Goal: Task Accomplishment & Management: Use online tool/utility

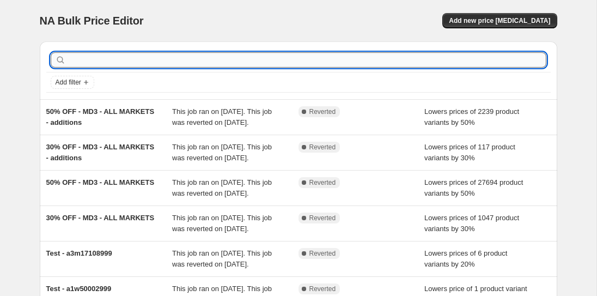
click at [71, 58] on input "text" at bounding box center [307, 59] width 479 height 15
type input "50% OFF - LAST CHANCE"
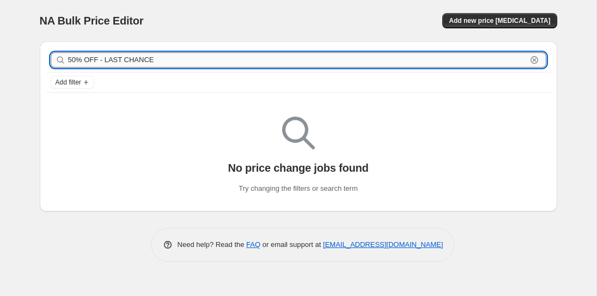
click at [146, 56] on input "50% OFF - LAST CHANCE" at bounding box center [297, 59] width 459 height 15
click at [518, 21] on span "Add new price [MEDICAL_DATA]" at bounding box center [499, 20] width 101 height 9
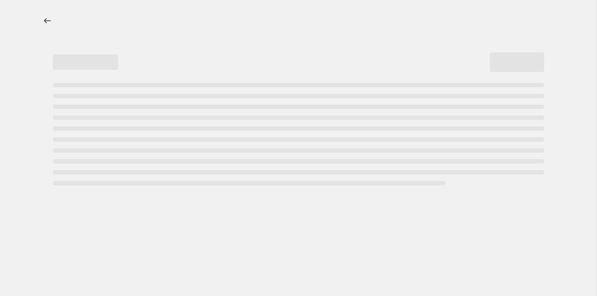
select select "percentage"
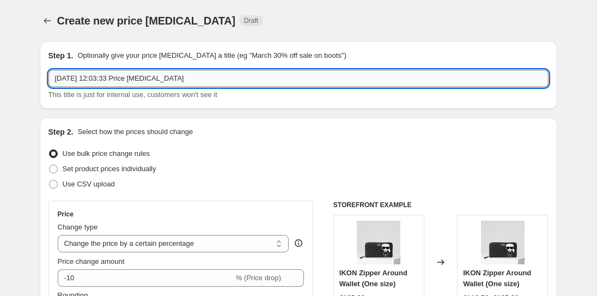
click at [127, 76] on input "[DATE] 12:03:33 Price [MEDICAL_DATA]" at bounding box center [299, 78] width 500 height 17
paste input "50% OFF - LAST CHANCE"
type input "50% OFF - LAST CHANCE"
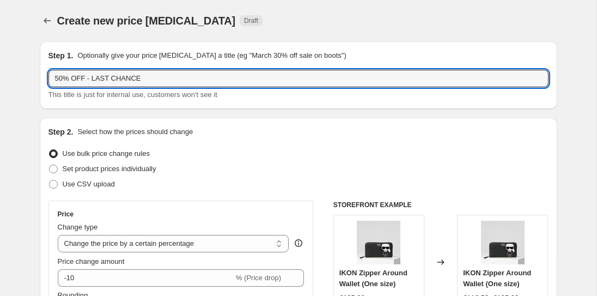
click at [138, 38] on div "Create new price [MEDICAL_DATA]. This page is ready Create new price [MEDICAL_D…" at bounding box center [299, 20] width 518 height 41
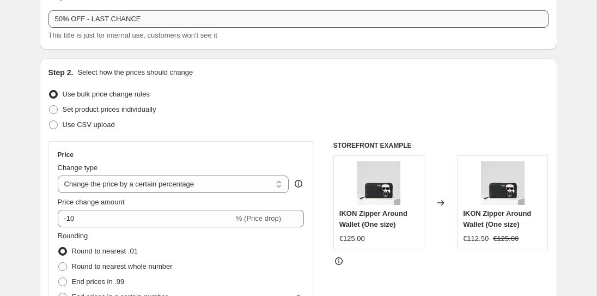
scroll to position [60, 0]
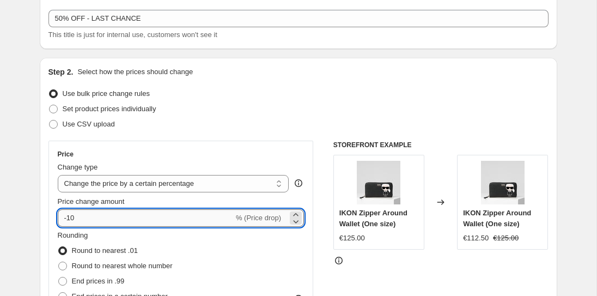
click at [70, 220] on input "-10" at bounding box center [146, 217] width 176 height 17
type input "-50"
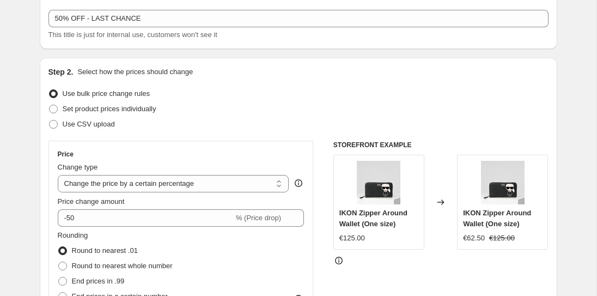
click at [244, 158] on div "Price" at bounding box center [181, 154] width 247 height 9
click at [144, 265] on span "Round to nearest whole number" at bounding box center [122, 266] width 101 height 8
click at [59, 262] on input "Round to nearest whole number" at bounding box center [58, 262] width 1 height 1
radio input "true"
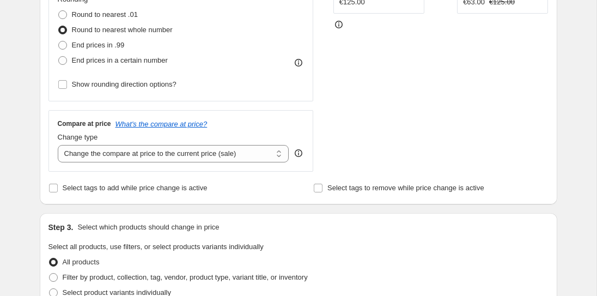
scroll to position [343, 0]
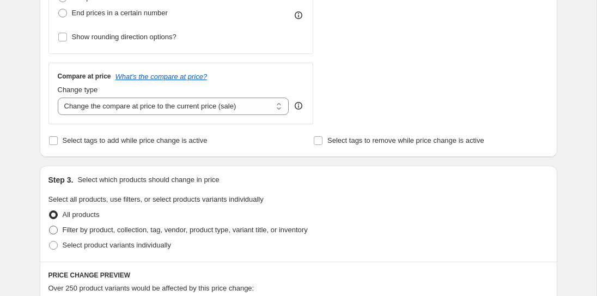
click at [173, 226] on span "Filter by product, collection, tag, vendor, product type, variant title, or inv…" at bounding box center [185, 230] width 245 height 8
click at [50, 226] on input "Filter by product, collection, tag, vendor, product type, variant title, or inv…" at bounding box center [49, 226] width 1 height 1
radio input "true"
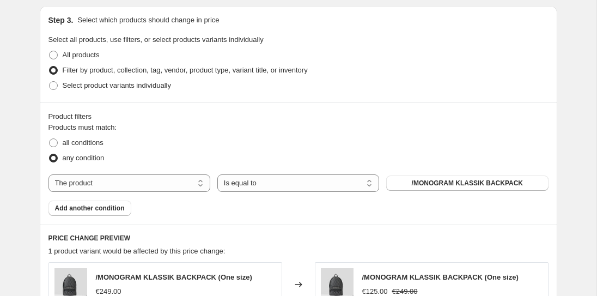
scroll to position [504, 0]
click at [104, 186] on select "The product The product's collection The product's tag The product's vendor The…" at bounding box center [130, 182] width 162 height 17
select select "collection"
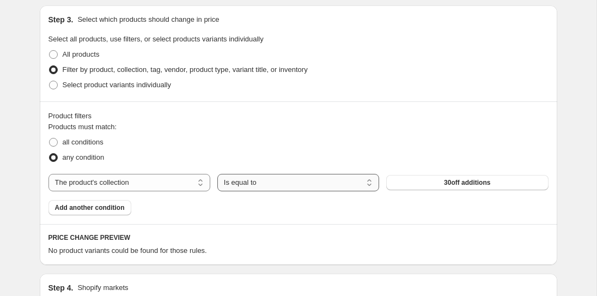
click at [239, 179] on select "Is equal to Is not equal to" at bounding box center [299, 182] width 162 height 17
click at [417, 178] on button "30off additions" at bounding box center [467, 182] width 162 height 15
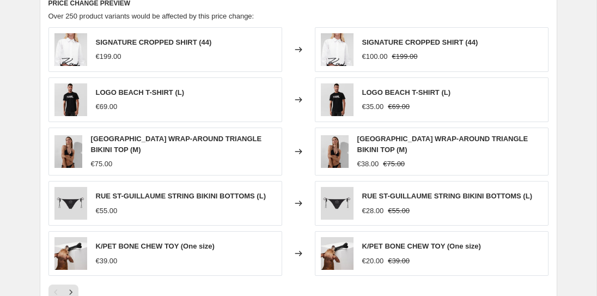
scroll to position [979, 0]
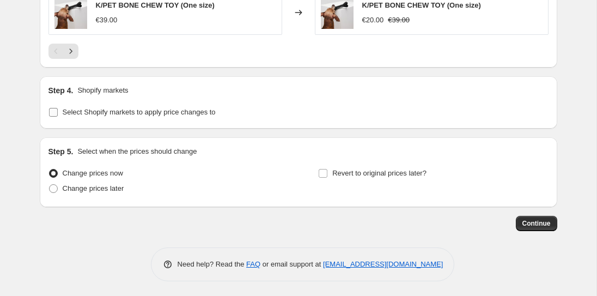
click at [204, 112] on span "Select Shopify markets to apply price changes to" at bounding box center [139, 112] width 153 height 8
click at [58, 112] on input "Select Shopify markets to apply price changes to" at bounding box center [53, 112] width 9 height 9
checkbox input "true"
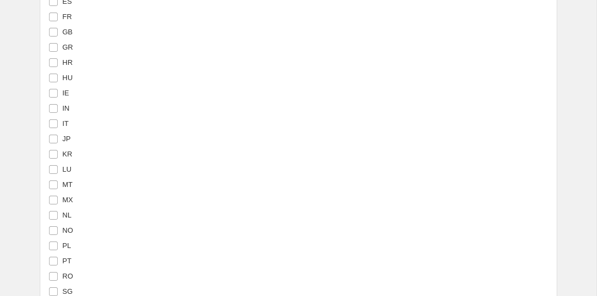
scroll to position [1280, 0]
click at [52, 197] on input "MX" at bounding box center [53, 198] width 9 height 9
checkbox input "true"
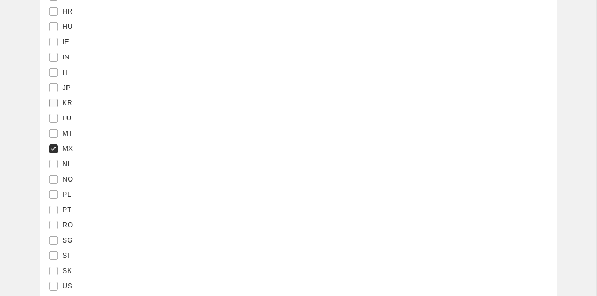
scroll to position [1351, 0]
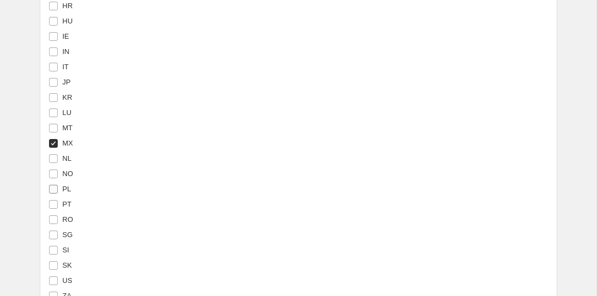
click at [52, 188] on input "PL" at bounding box center [53, 189] width 9 height 9
checkbox input "true"
click at [53, 51] on input "IN" at bounding box center [53, 51] width 9 height 9
checkbox input "true"
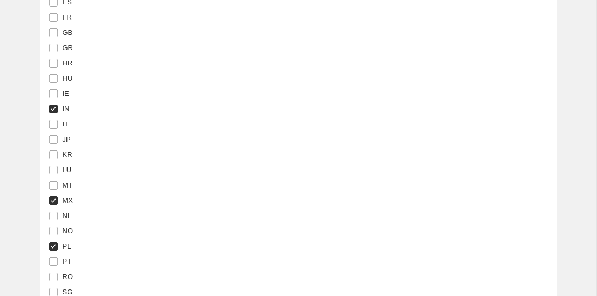
scroll to position [1289, 0]
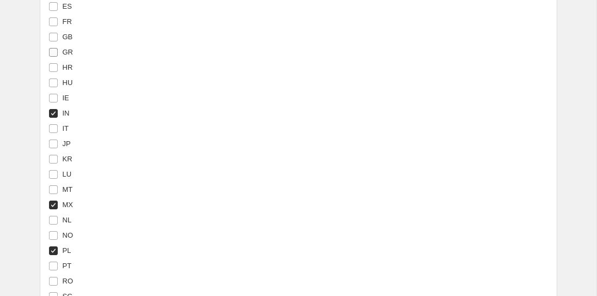
click at [49, 52] on span at bounding box center [54, 52] width 10 height 10
click at [49, 52] on input "GR" at bounding box center [53, 52] width 9 height 9
checkbox input "true"
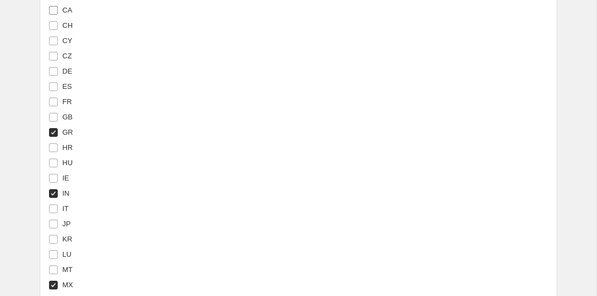
click at [51, 10] on input "CA" at bounding box center [53, 10] width 9 height 9
checkbox input "true"
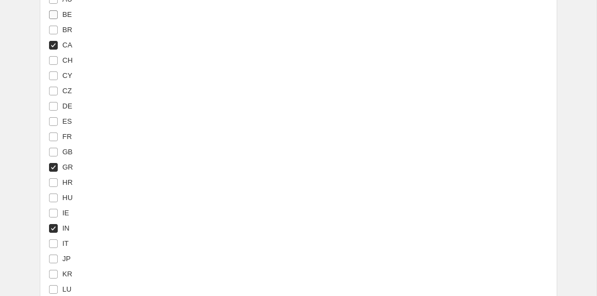
click at [51, 13] on input "BE" at bounding box center [53, 14] width 9 height 9
checkbox input "true"
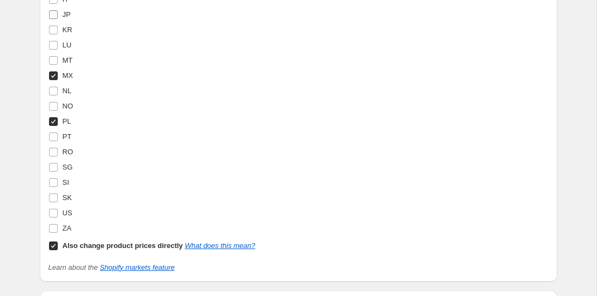
click at [52, 15] on input "JP" at bounding box center [53, 14] width 9 height 9
checkbox input "true"
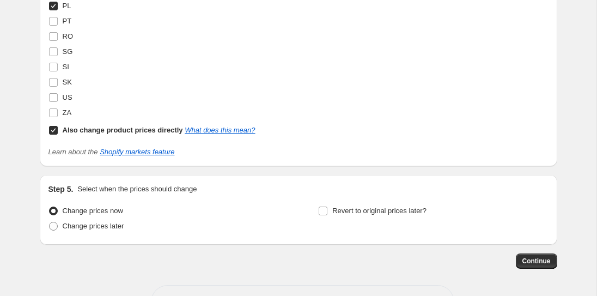
scroll to position [1537, 0]
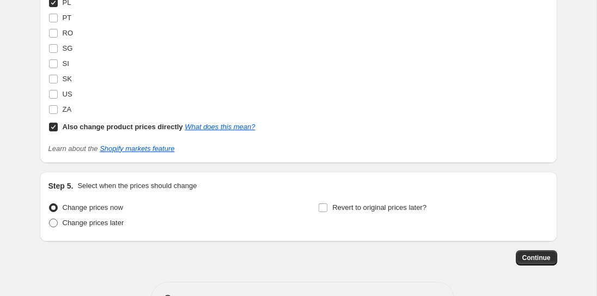
click at [97, 220] on span "Change prices later" at bounding box center [94, 223] width 62 height 8
click at [50, 219] on input "Change prices later" at bounding box center [49, 219] width 1 height 1
radio input "true"
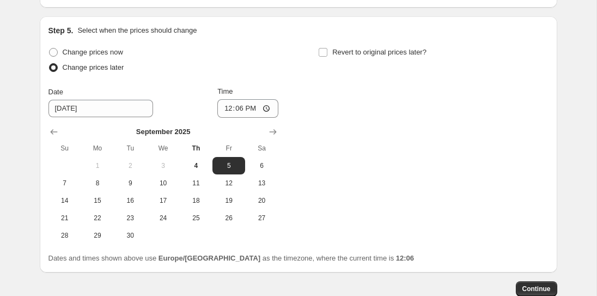
scroll to position [1693, 0]
click at [243, 106] on input "12:06" at bounding box center [248, 108] width 61 height 19
type input "14:00"
click at [268, 70] on div "Change prices later" at bounding box center [164, 67] width 230 height 15
click at [200, 163] on span "4" at bounding box center [196, 165] width 24 height 9
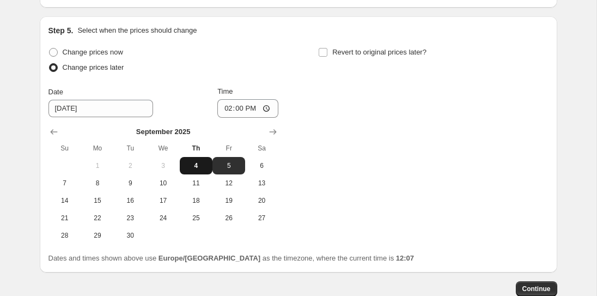
type input "[DATE]"
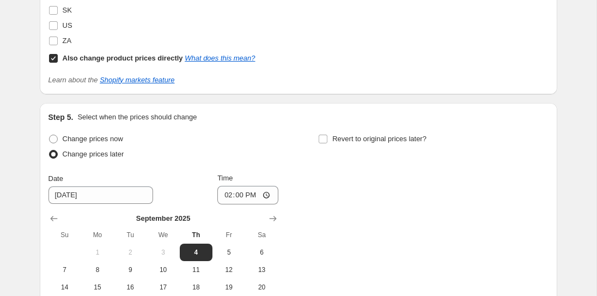
scroll to position [1604, 0]
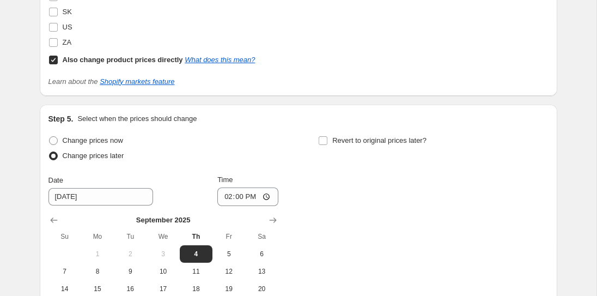
click at [155, 58] on b "Also change product prices directly" at bounding box center [123, 60] width 120 height 8
click at [58, 58] on input "Also change product prices directly What does this mean?" at bounding box center [53, 60] width 9 height 9
checkbox input "false"
select select "87112745227"
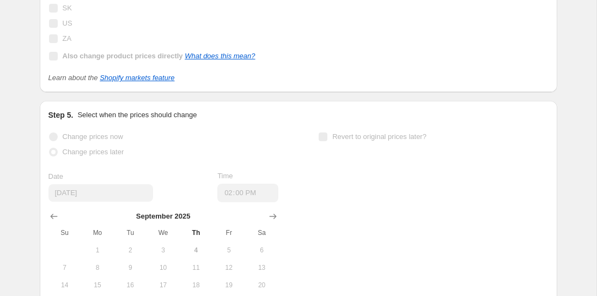
scroll to position [1600, 0]
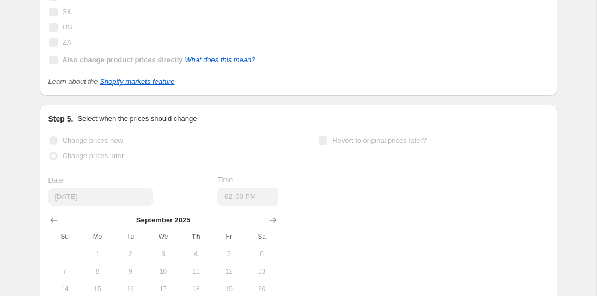
click at [138, 57] on b "Also change product prices directly" at bounding box center [123, 60] width 120 height 8
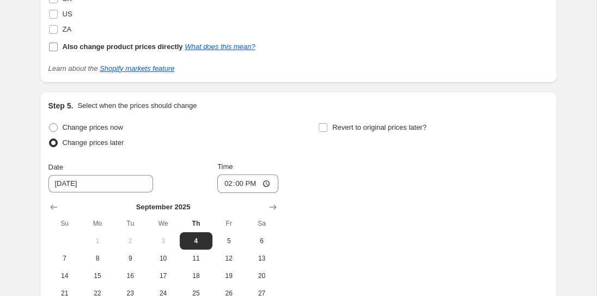
scroll to position [1616, 0]
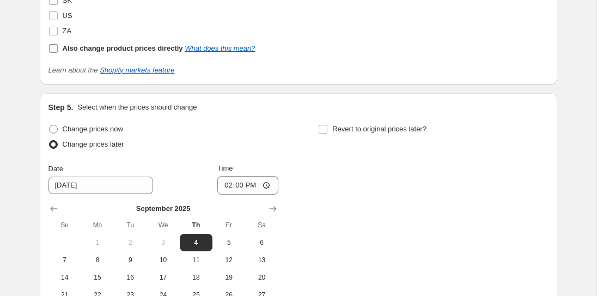
click at [56, 49] on input "Also change product prices directly What does this mean?" at bounding box center [53, 48] width 9 height 9
checkbox input "true"
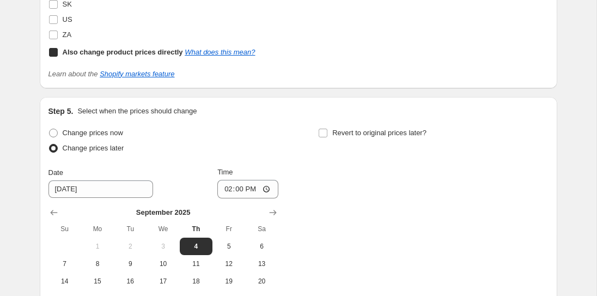
select select "direct"
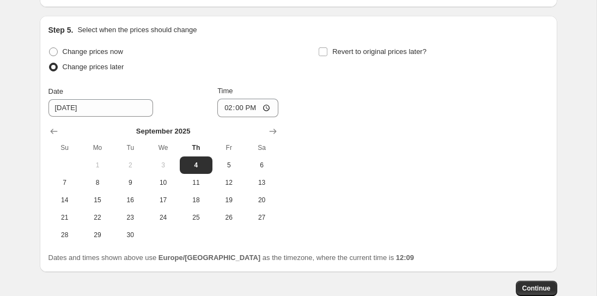
scroll to position [1688, 0]
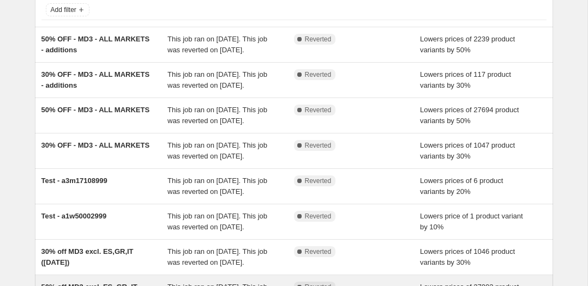
scroll to position [80, 0]
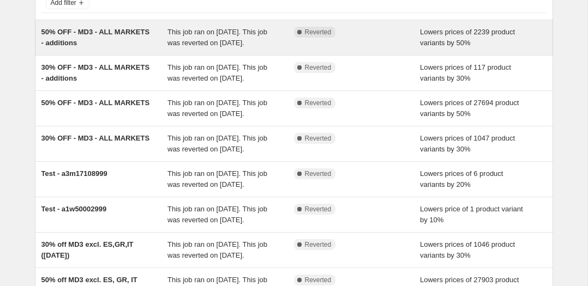
click at [80, 41] on span "50% OFF - MD3 - ALL MARKETS - additions" at bounding box center [95, 37] width 108 height 19
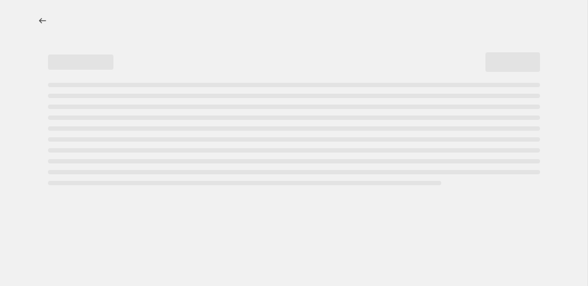
select select "percentage"
select select "collection"
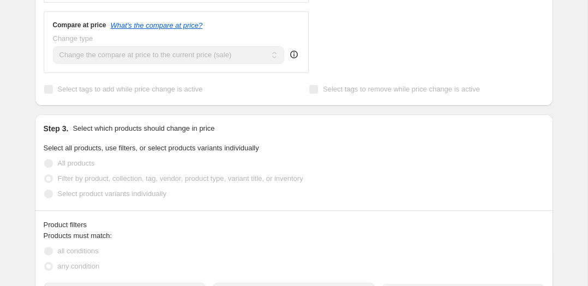
scroll to position [470, 0]
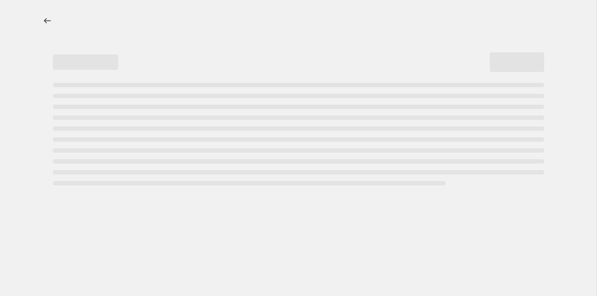
select select "percentage"
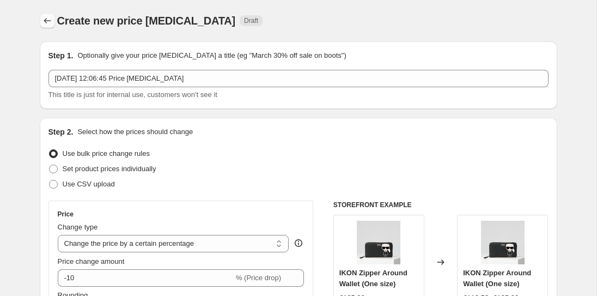
click at [47, 21] on icon "Price change jobs" at bounding box center [47, 20] width 11 height 11
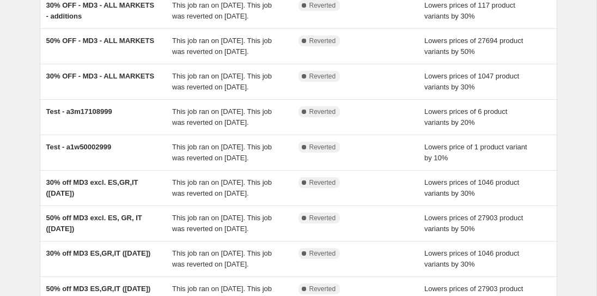
scroll to position [143, 0]
